Goal: Task Accomplishment & Management: Use online tool/utility

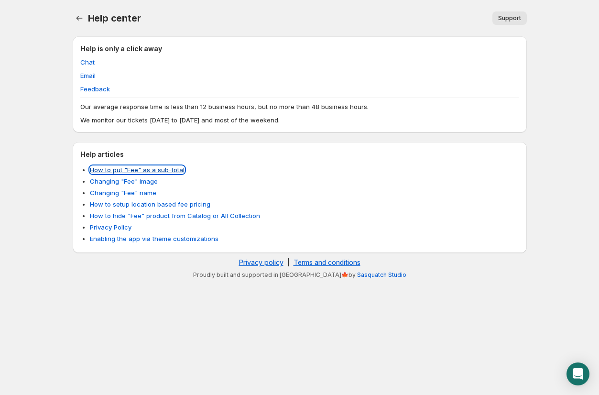
click at [127, 172] on link "How to put "Fee" as a sub-total" at bounding box center [137, 170] width 95 height 8
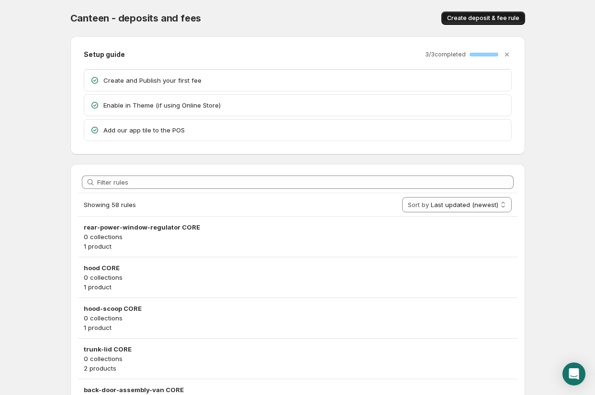
click at [466, 20] on span "Create deposit & fee rule" at bounding box center [483, 18] width 72 height 8
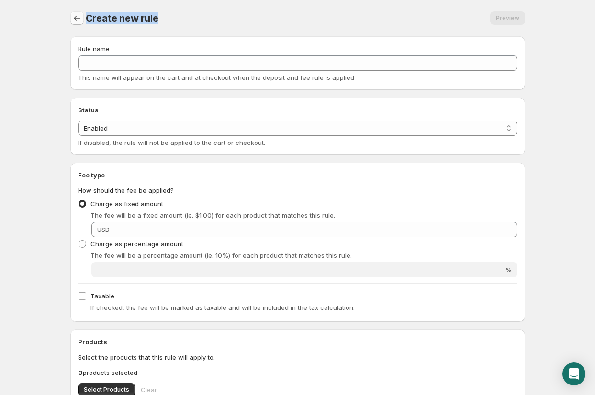
drag, startPoint x: 163, startPoint y: 20, endPoint x: 75, endPoint y: 21, distance: 88.0
click at [75, 21] on div "Create new rule Preview More actions Preview" at bounding box center [297, 17] width 455 height 13
click at [105, 21] on span "Create new rule" at bounding box center [122, 17] width 73 height 11
drag, startPoint x: 86, startPoint y: 22, endPoint x: 170, endPoint y: 22, distance: 84.7
click at [170, 22] on div "Create new rule Preview More actions Preview" at bounding box center [297, 17] width 455 height 13
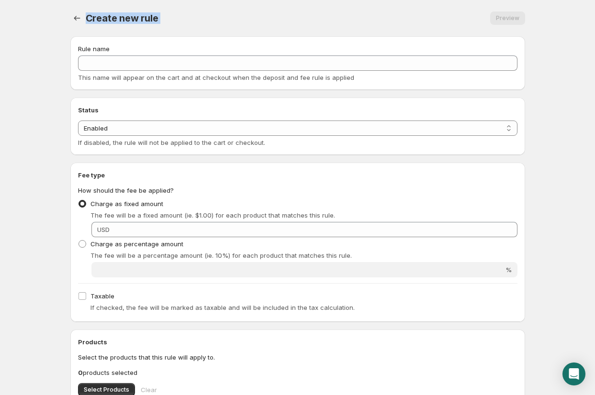
copy div "Create new rule Preview More actions Preview"
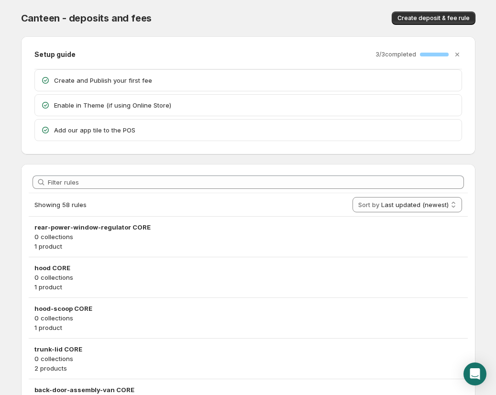
click at [266, 24] on div "Canteen - deposits and fees" at bounding box center [144, 17] width 247 height 13
click at [419, 19] on span "Create deposit & fee rule" at bounding box center [434, 18] width 72 height 8
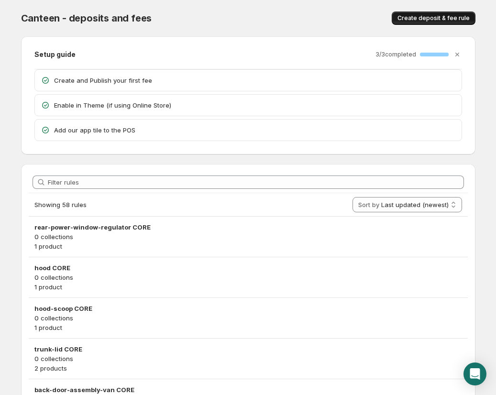
click at [448, 19] on span "Create deposit & fee rule" at bounding box center [434, 18] width 72 height 8
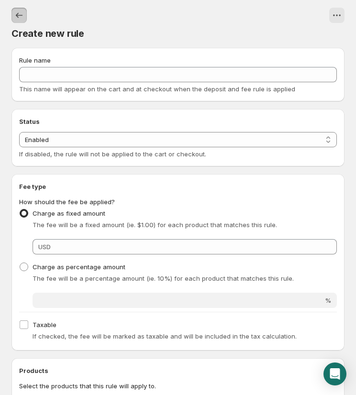
click at [17, 11] on icon "Settings" at bounding box center [19, 16] width 10 height 10
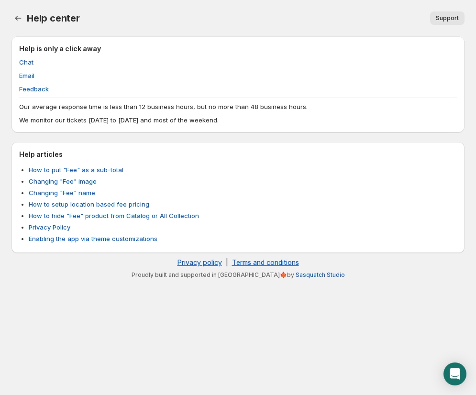
click at [435, 14] on button "Support" at bounding box center [447, 17] width 34 height 13
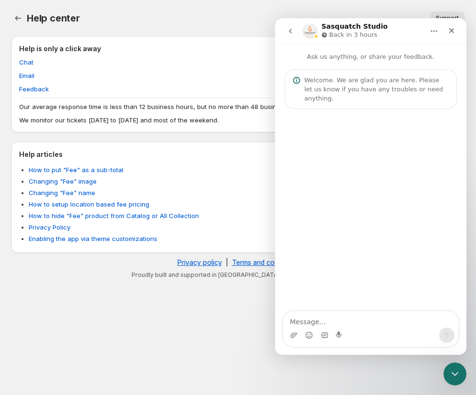
click at [221, 41] on div "Help is only a click away Chat Email Feedback Our average response time is less…" at bounding box center [237, 84] width 453 height 96
click at [459, 29] on div "Close" at bounding box center [451, 30] width 17 height 17
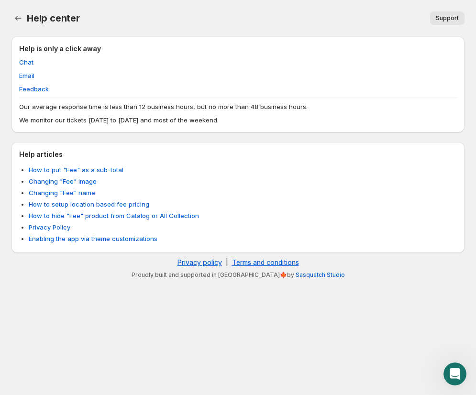
click at [59, 176] on ul "How to put "Fee" as a sub-total Changing "Fee" image Changing "Fee" name How to…" at bounding box center [238, 205] width 438 height 80
click at [59, 179] on link "Changing "Fee" image" at bounding box center [63, 181] width 68 height 8
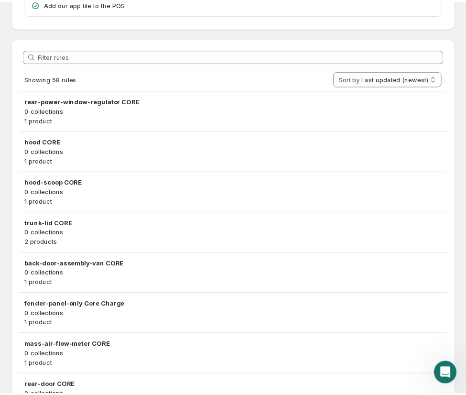
scroll to position [143, 0]
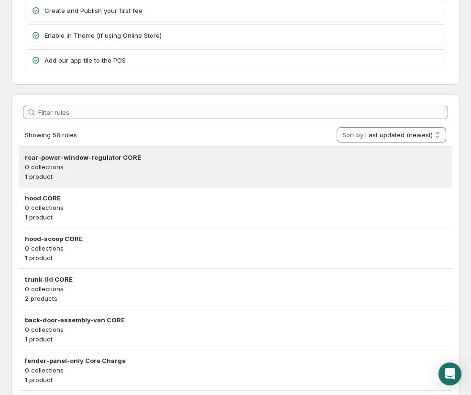
scroll to position [76, 0]
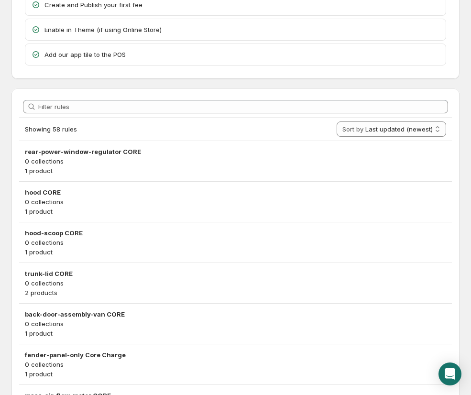
click at [38, 148] on h3 "rear-power-window-regulator CORE" at bounding box center [235, 152] width 421 height 10
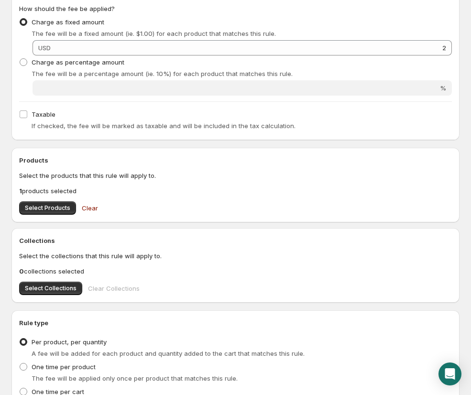
scroll to position [271, 0]
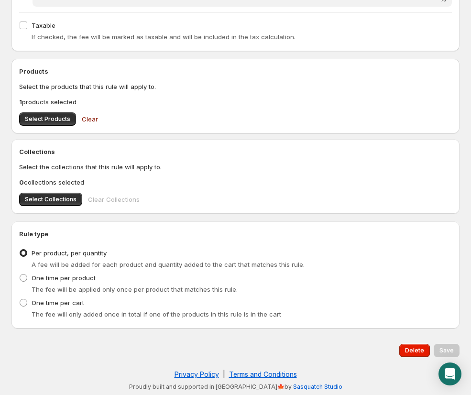
click at [61, 103] on p "1 products selected" at bounding box center [235, 102] width 433 height 10
click at [61, 114] on button "Select Products" at bounding box center [47, 118] width 57 height 13
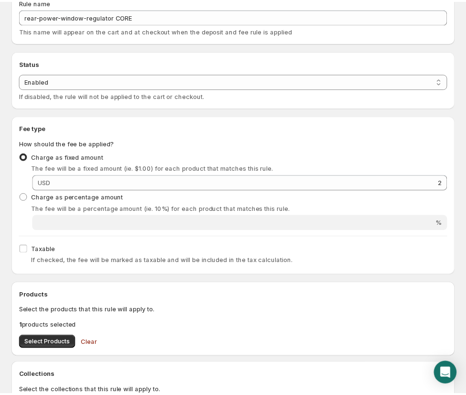
scroll to position [0, 0]
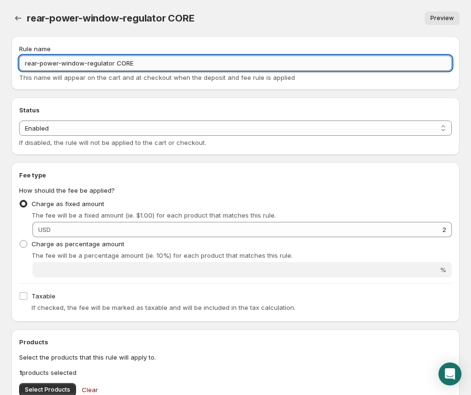
drag, startPoint x: 113, startPoint y: 65, endPoint x: 35, endPoint y: 64, distance: 78.0
click at [35, 64] on input "rear-power-window-regulator CORE" at bounding box center [235, 62] width 433 height 15
click at [35, 63] on input "rear-power-window-regulator CORE" at bounding box center [235, 62] width 433 height 15
drag, startPoint x: 22, startPoint y: 63, endPoint x: 113, endPoint y: 60, distance: 91.4
click at [113, 60] on input "rear-power-window-regulator CORE" at bounding box center [235, 62] width 433 height 15
